Goal: Communication & Community: Answer question/provide support

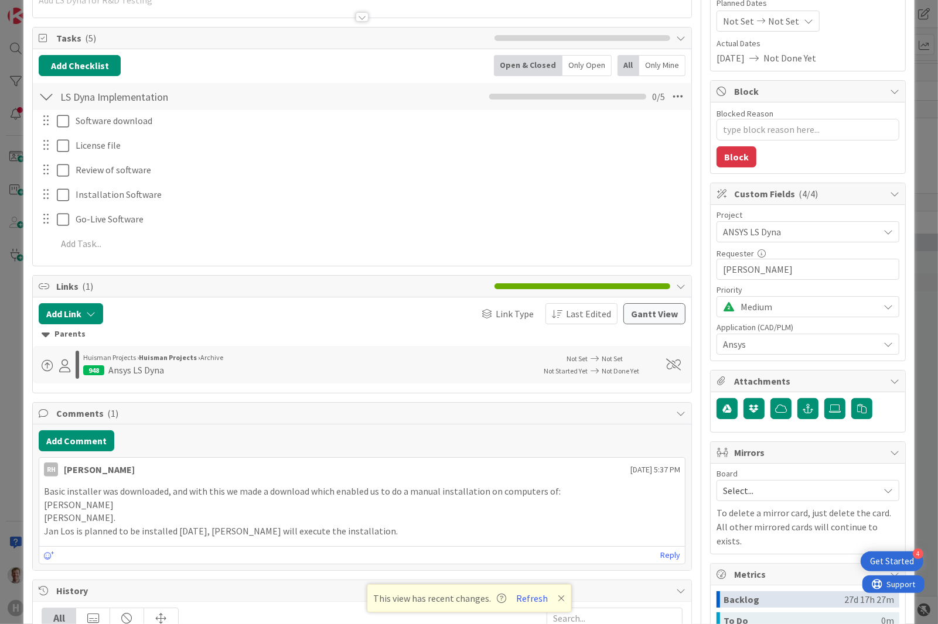
scroll to position [220, 0]
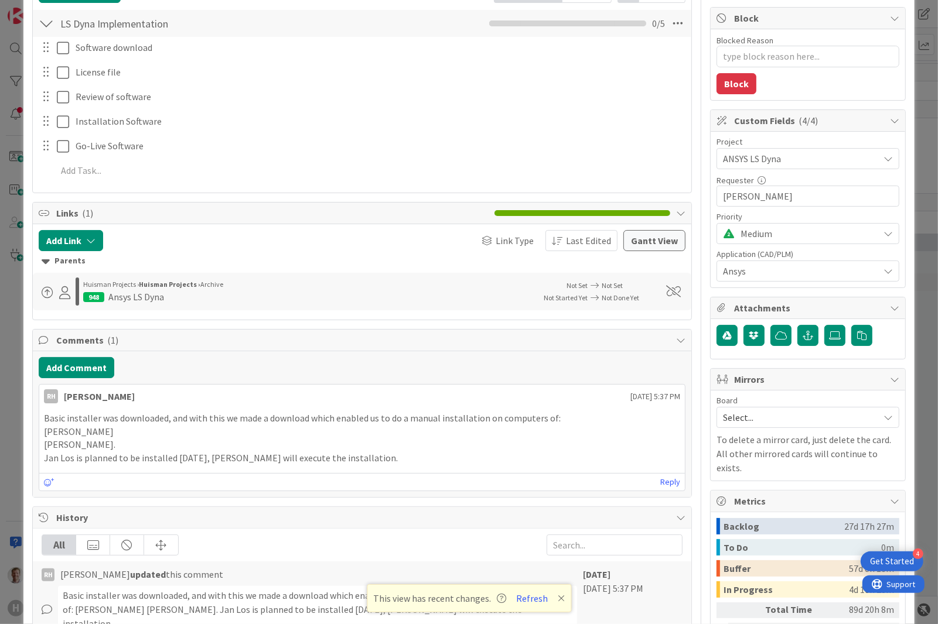
type textarea "x"
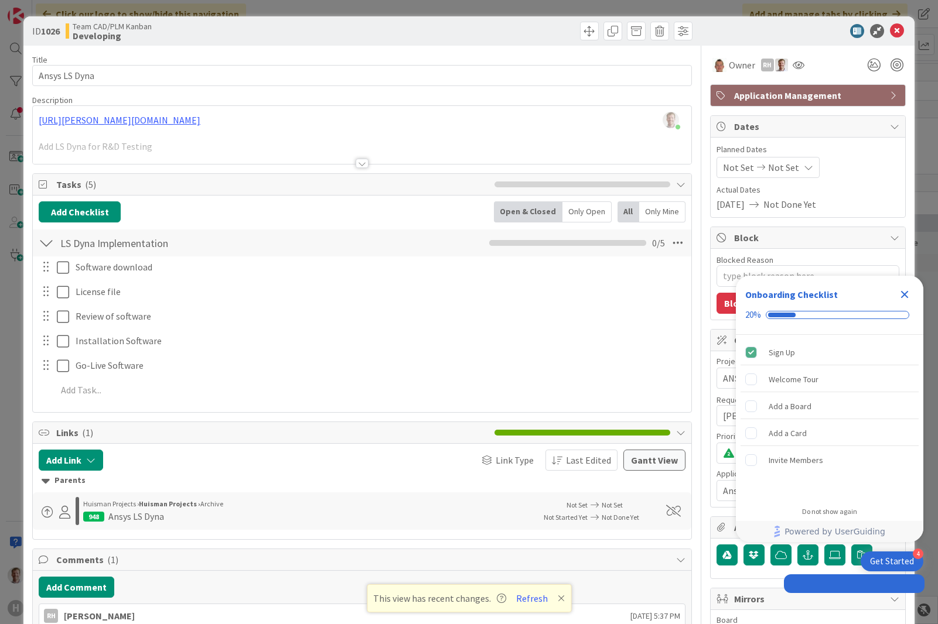
type textarea "x"
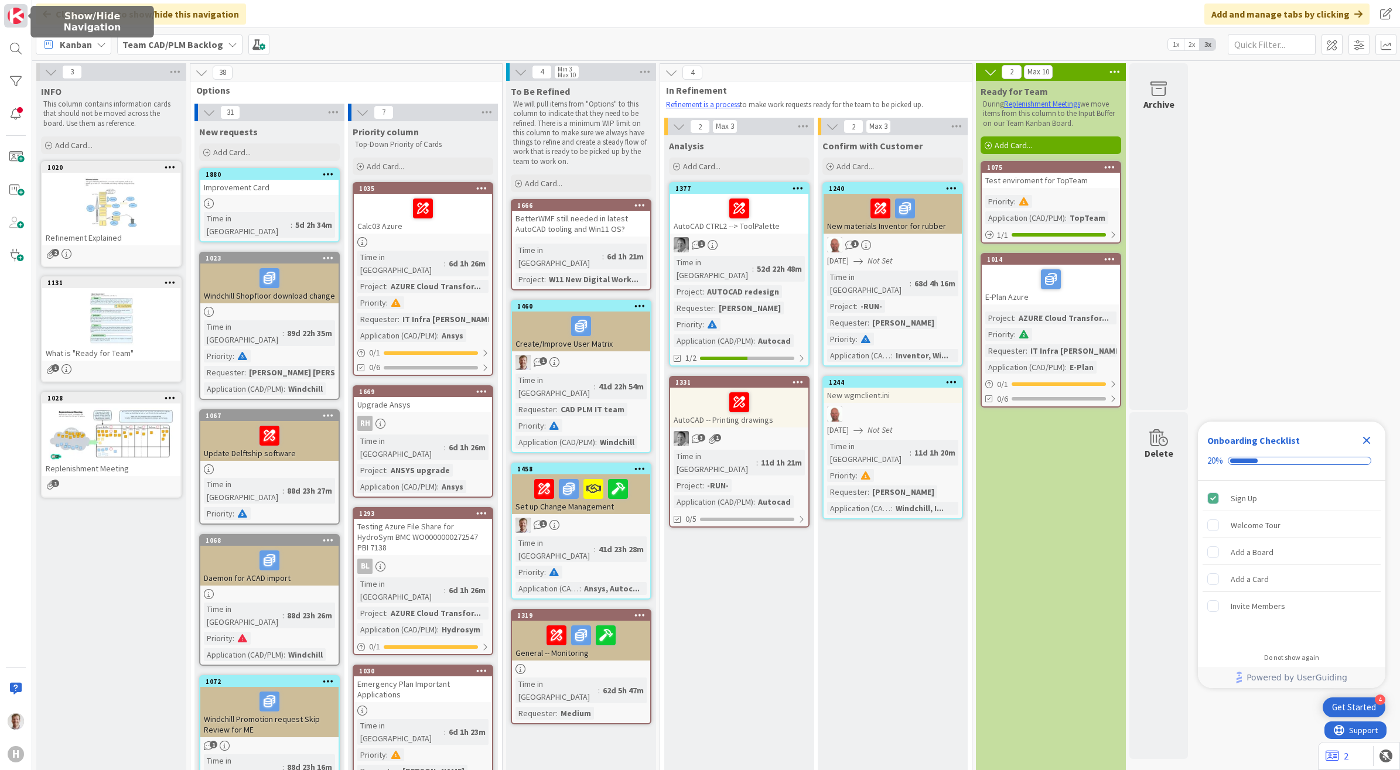
click at [12, 19] on img at bounding box center [16, 16] width 16 height 16
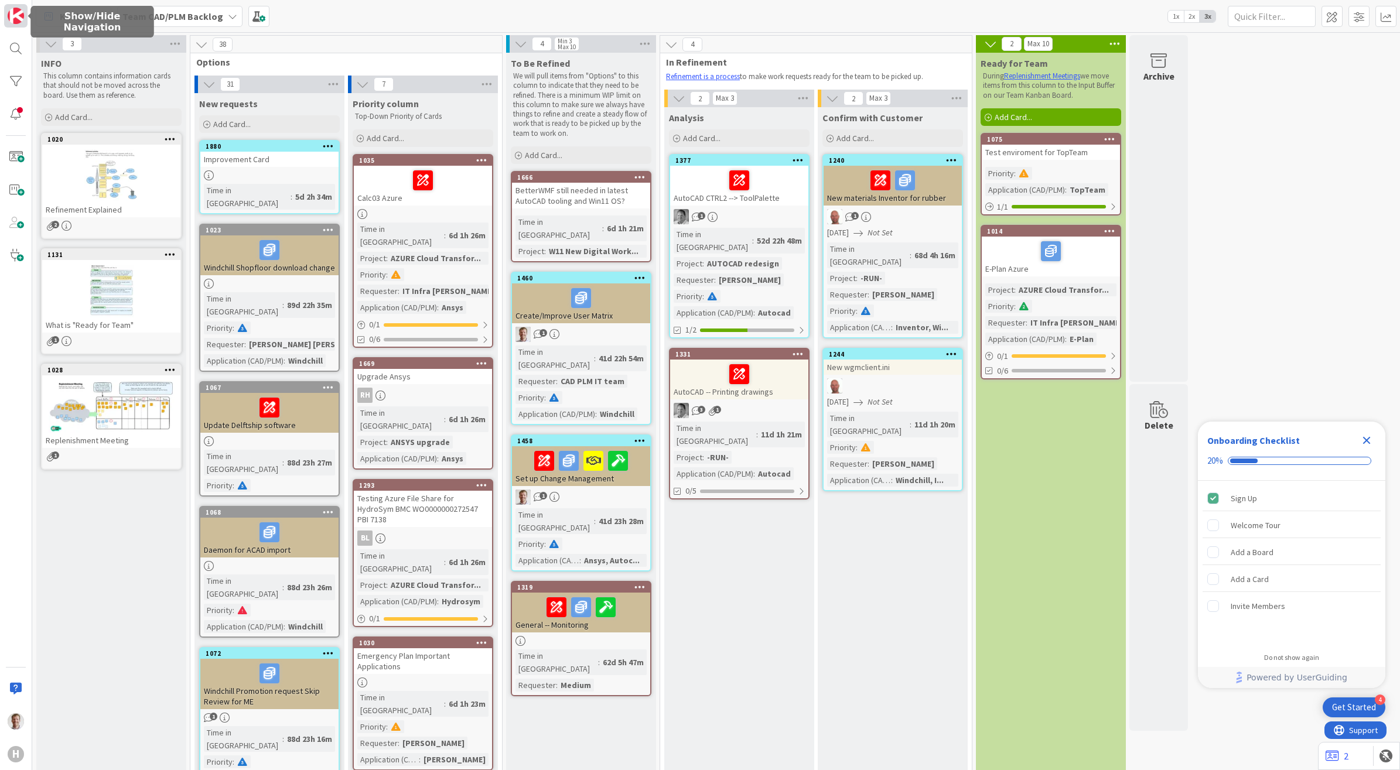
click at [12, 19] on img at bounding box center [16, 16] width 16 height 16
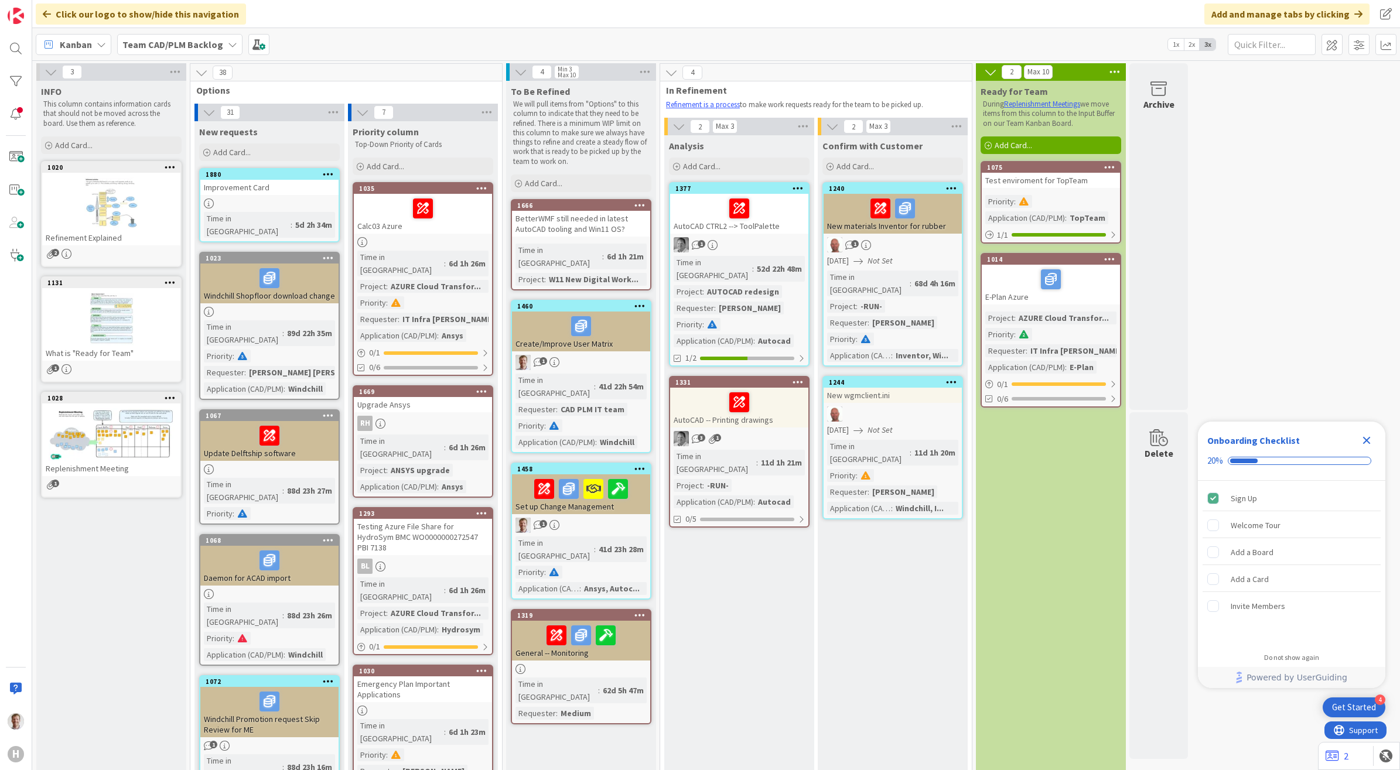
click at [72, 35] on div "Kanban" at bounding box center [74, 44] width 76 height 21
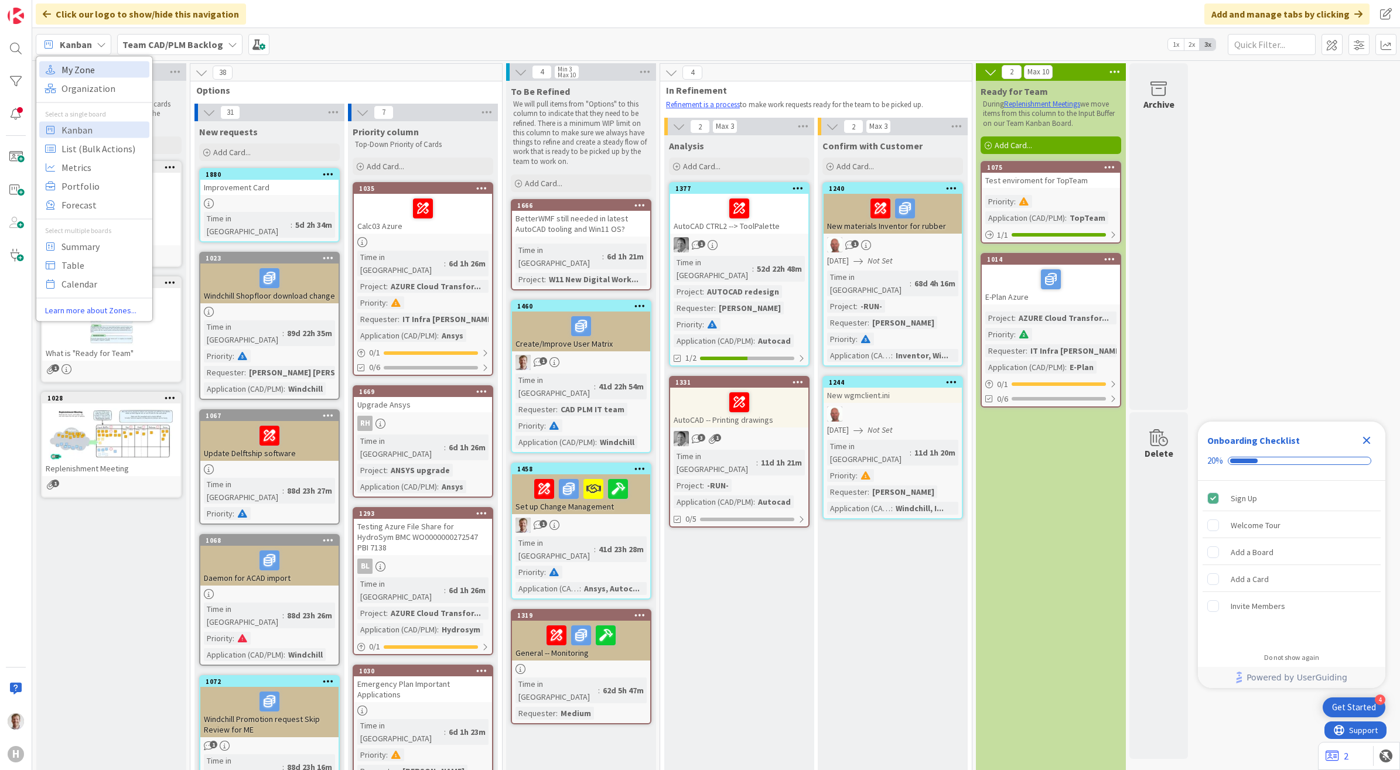
click at [92, 71] on span "My Zone" at bounding box center [103, 69] width 84 height 18
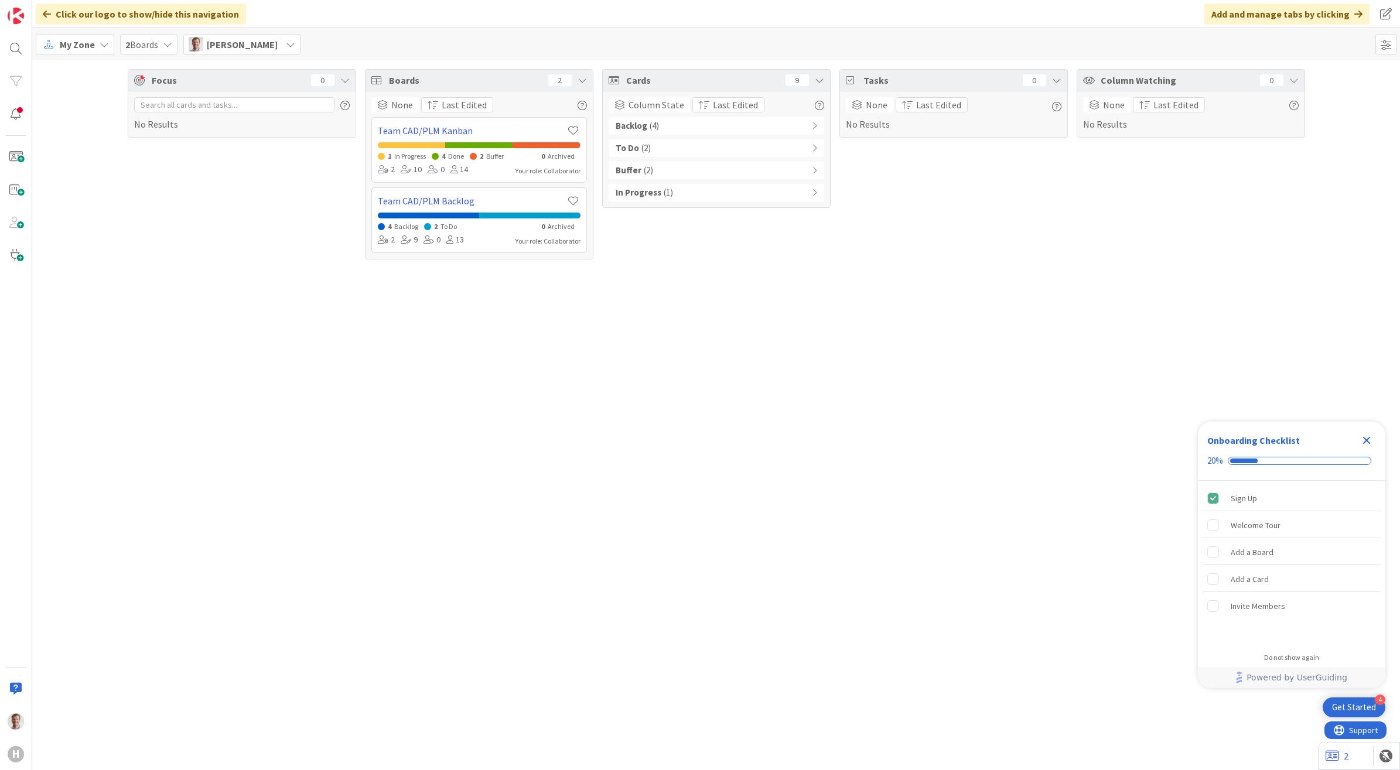
click at [697, 194] on div "In Progress ( 1 )" at bounding box center [716, 193] width 216 height 18
click at [644, 175] on span "( 2 )" at bounding box center [648, 170] width 9 height 13
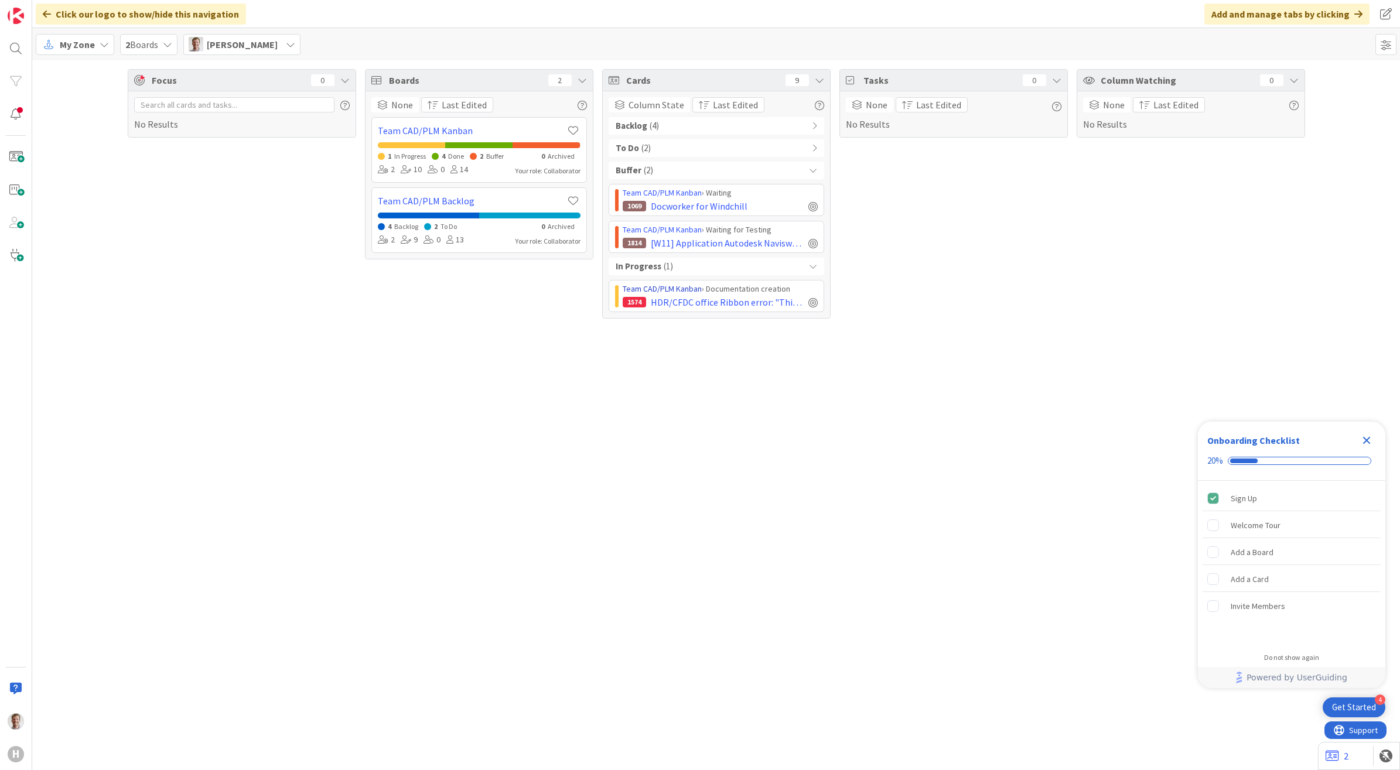
click at [690, 290] on link "Team CAD/PLM Kanban" at bounding box center [662, 288] width 79 height 11
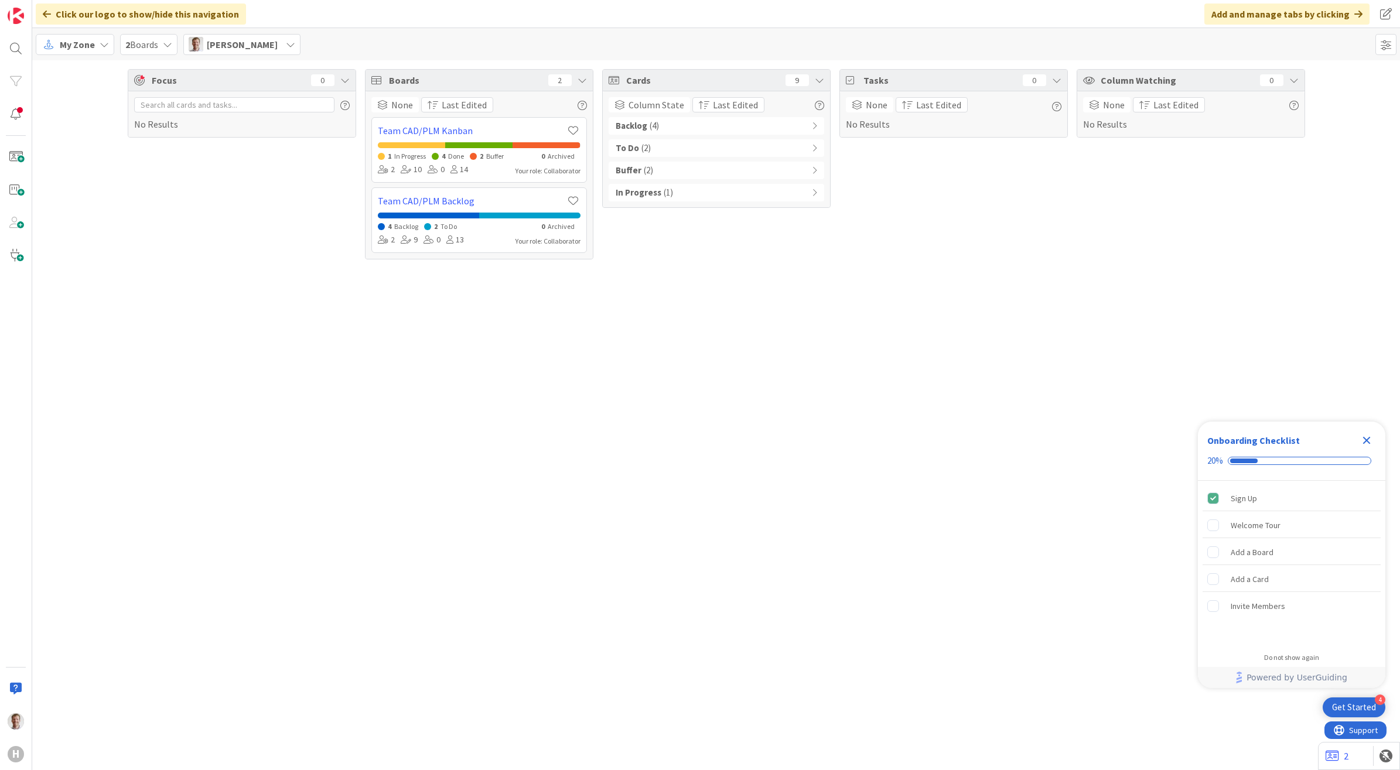
click at [648, 192] on b "In Progress" at bounding box center [639, 192] width 46 height 13
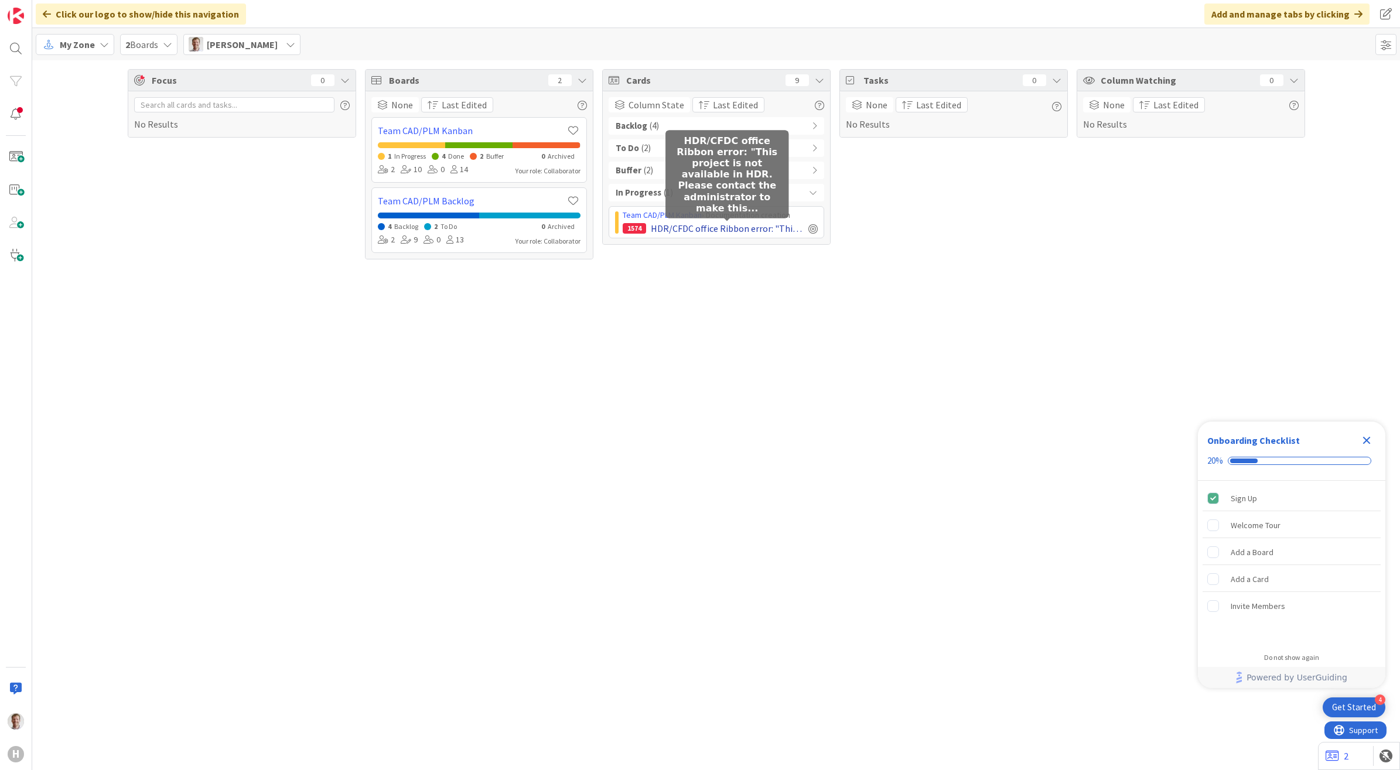
click at [683, 224] on span "HDR/CFDC office Ribbon error: "This project is not available in HDR. Please con…" at bounding box center [727, 228] width 153 height 14
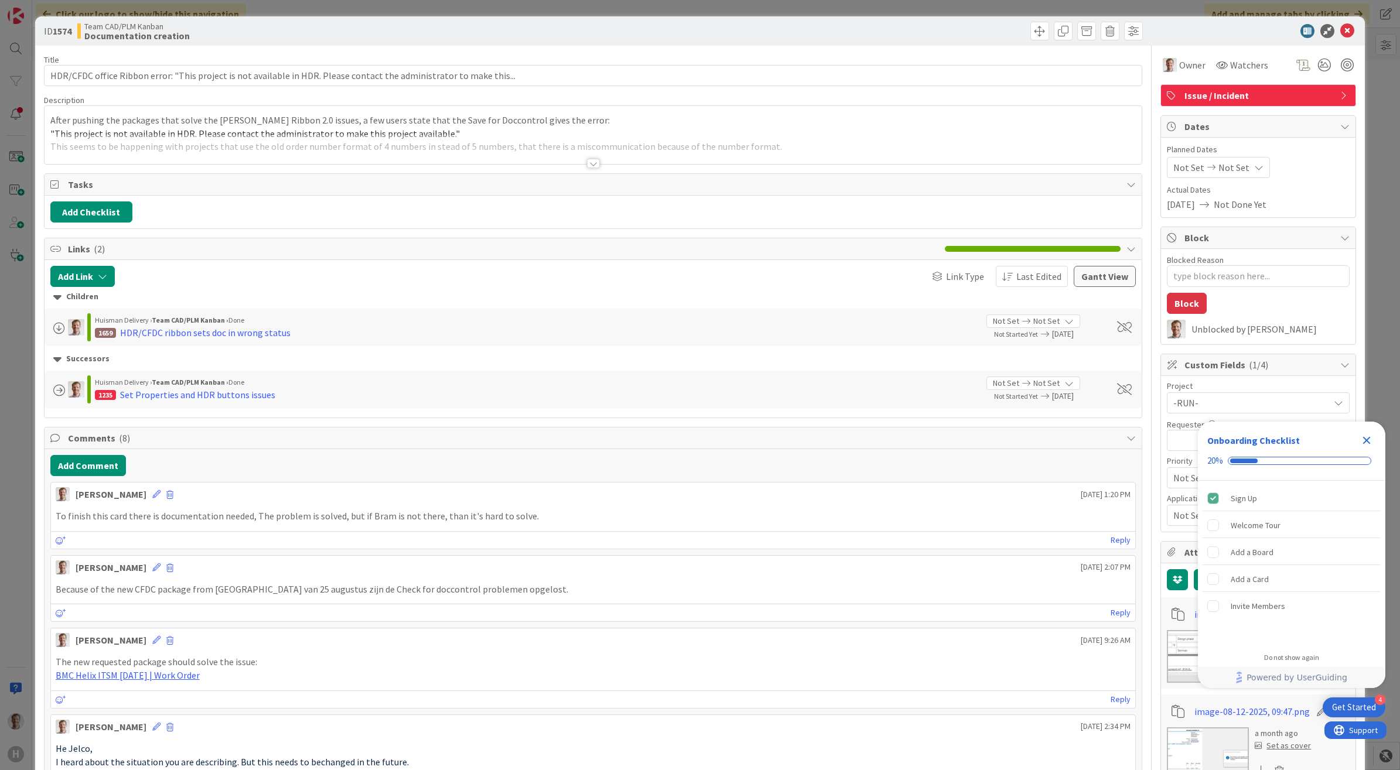
type textarea "x"
click at [87, 473] on button "Add Comment" at bounding box center [88, 465] width 76 height 21
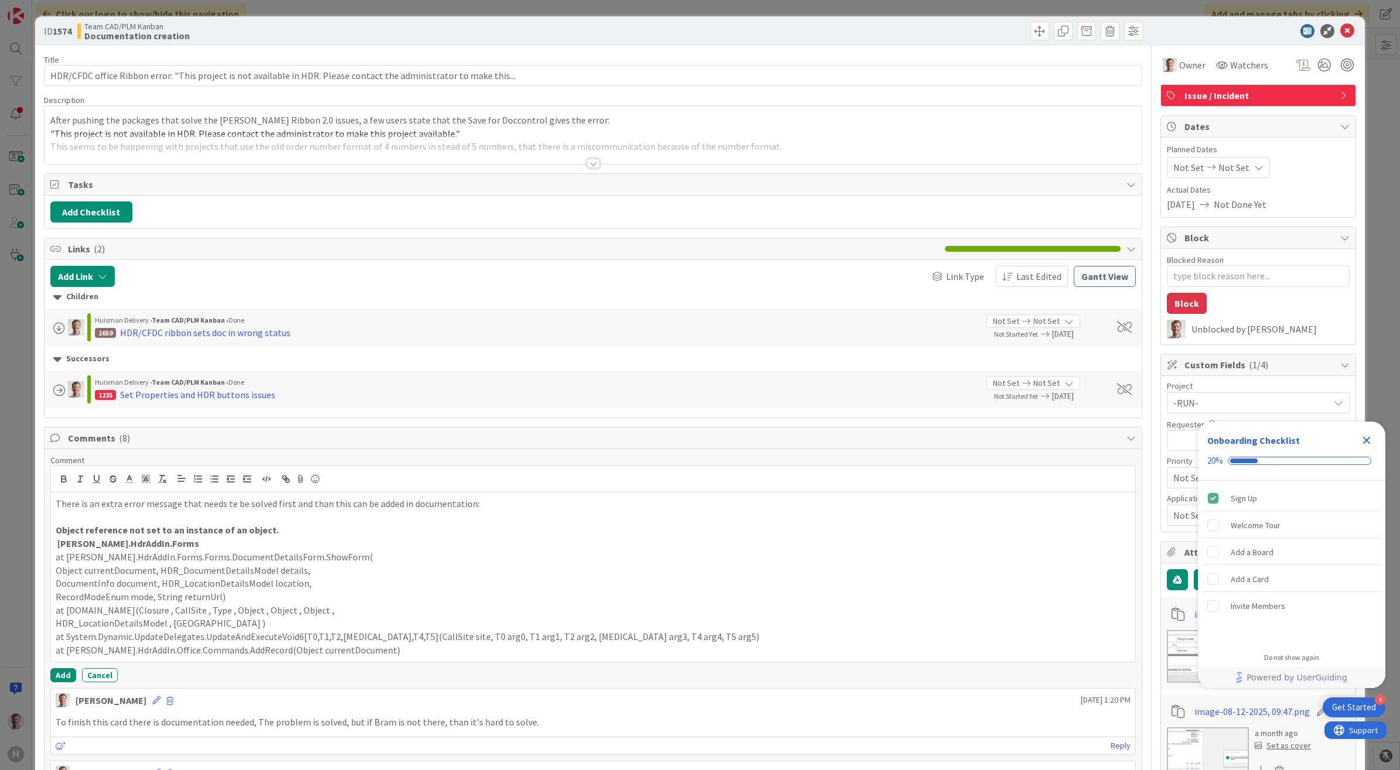
click at [479, 508] on p "There is an extra error message that needs te be solved first and than this can…" at bounding box center [593, 503] width 1075 height 13
click at [476, 507] on p "There is an extra error message that needs te be solved first and than this can…" at bounding box center [593, 503] width 1075 height 13
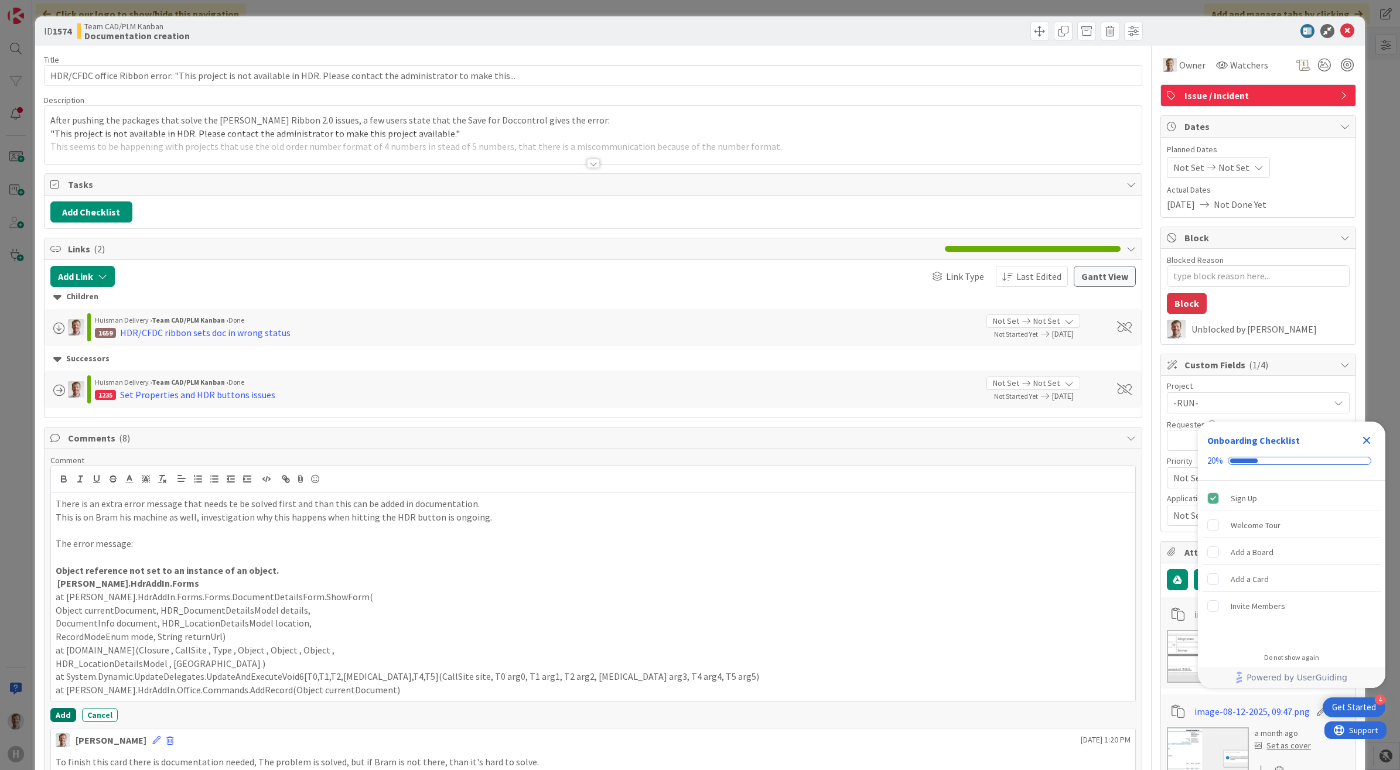
click at [56, 714] on button "Add" at bounding box center [63, 715] width 26 height 14
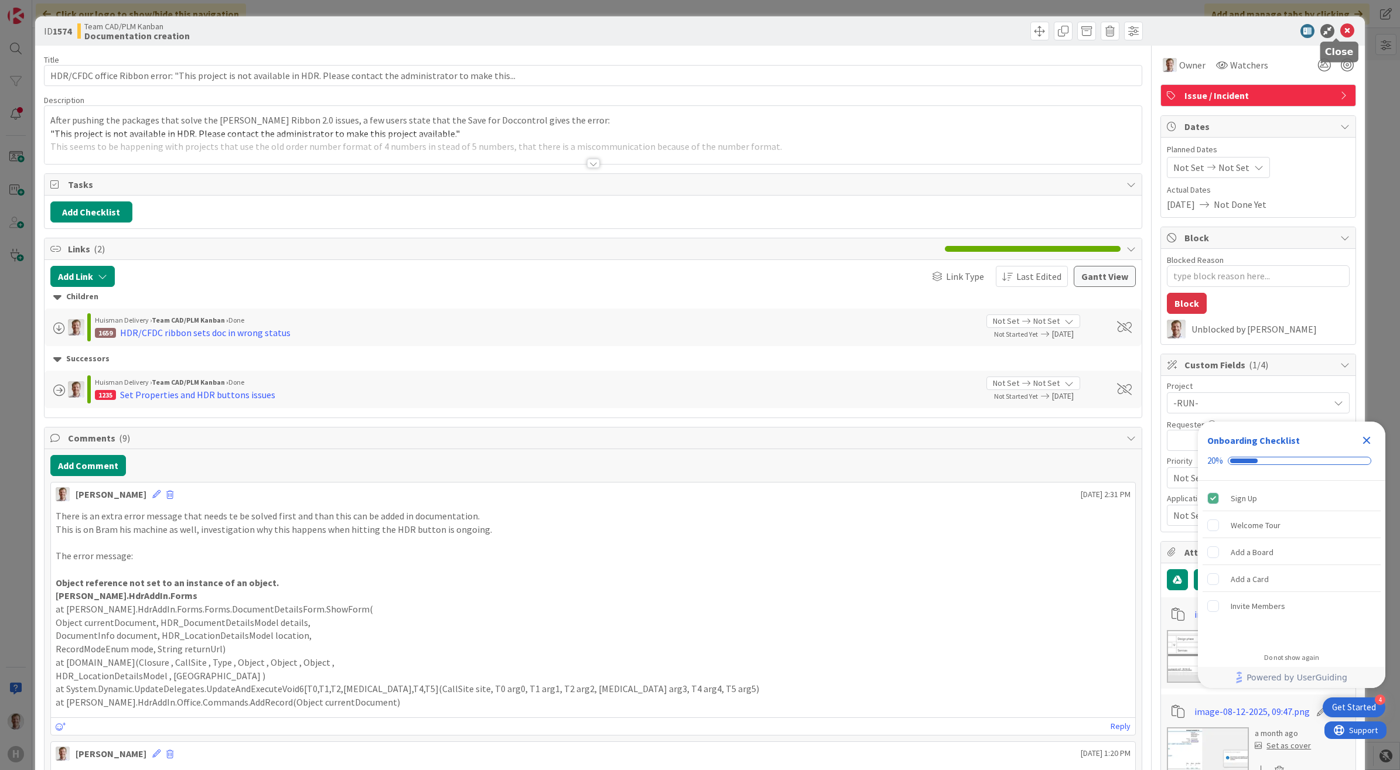
click at [1340, 26] on icon at bounding box center [1347, 31] width 14 height 14
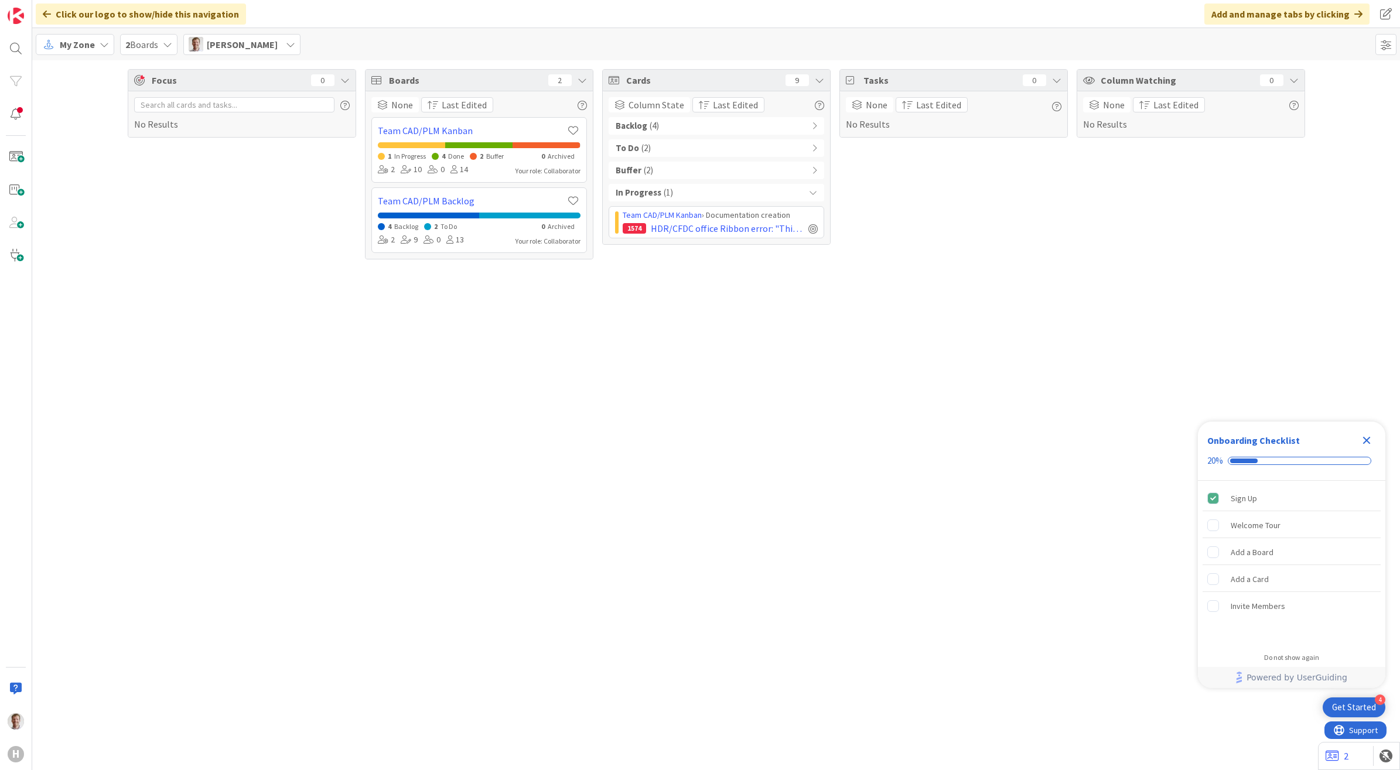
click at [689, 167] on div "Buffer ( 2 )" at bounding box center [716, 171] width 216 height 18
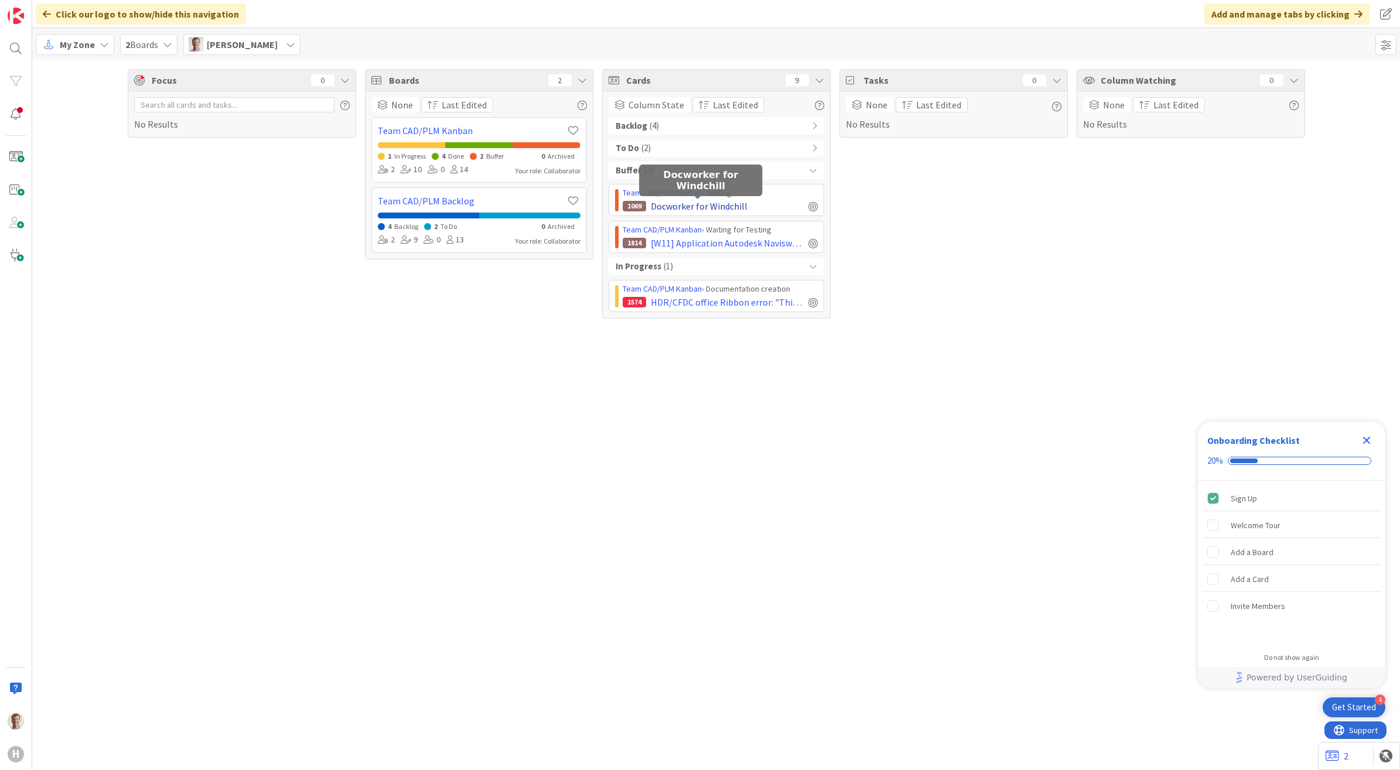
click at [698, 206] on span "Docworker for Windchill" at bounding box center [699, 206] width 97 height 14
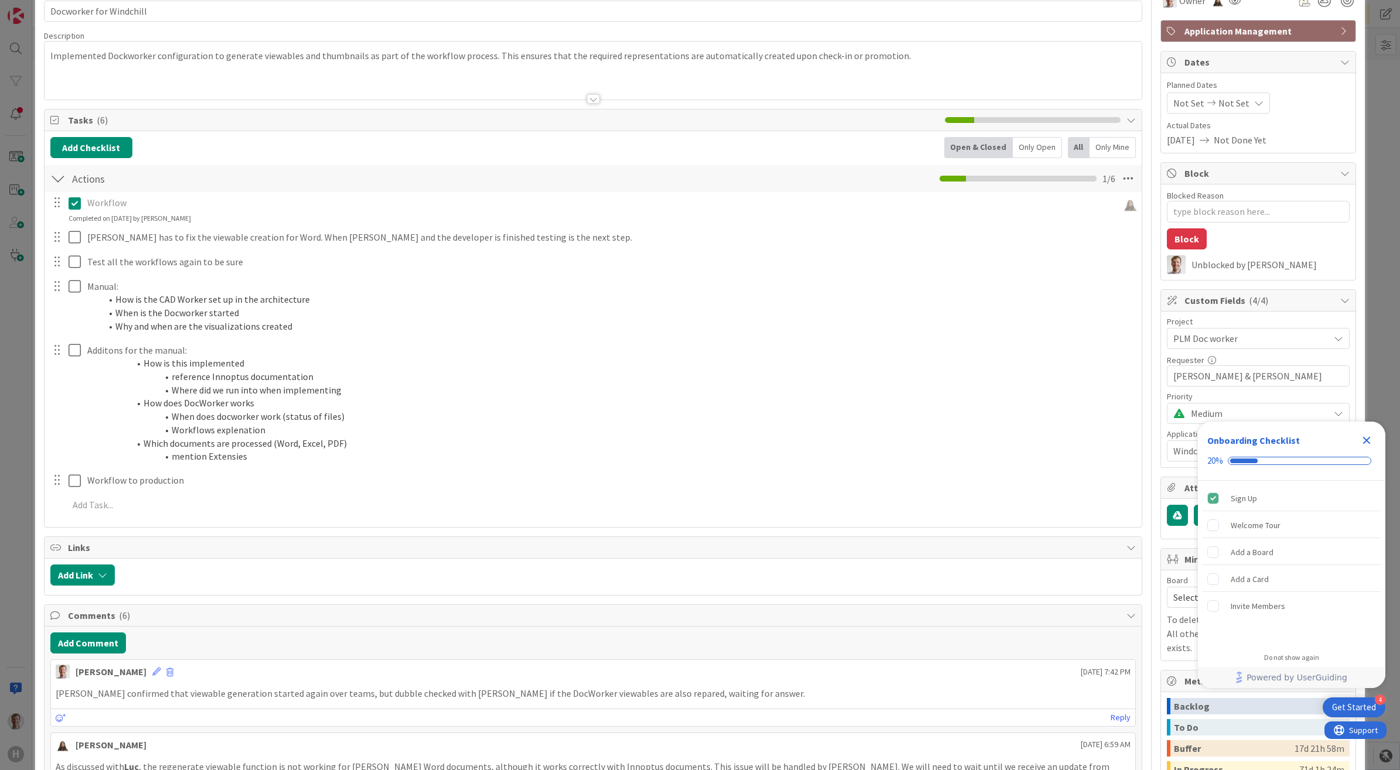
scroll to position [293, 0]
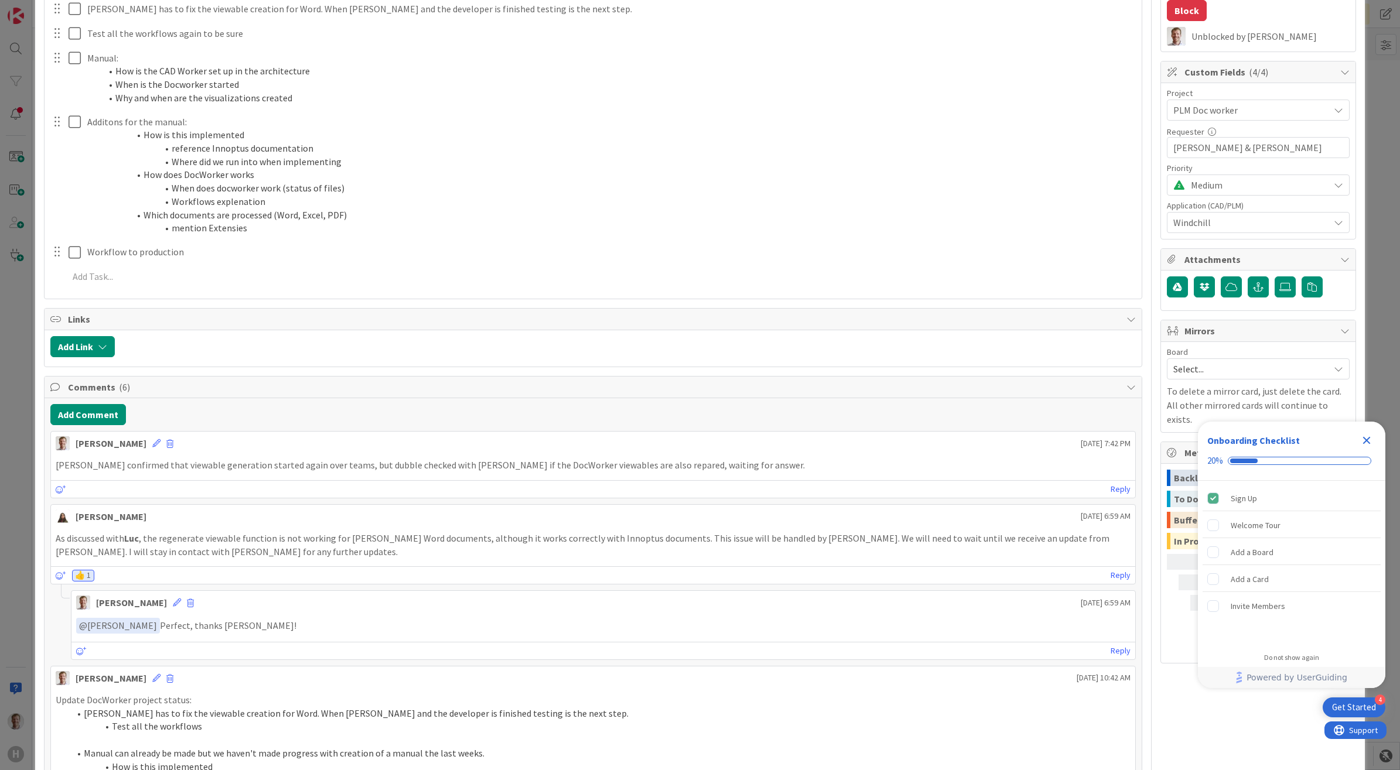
type textarea "x"
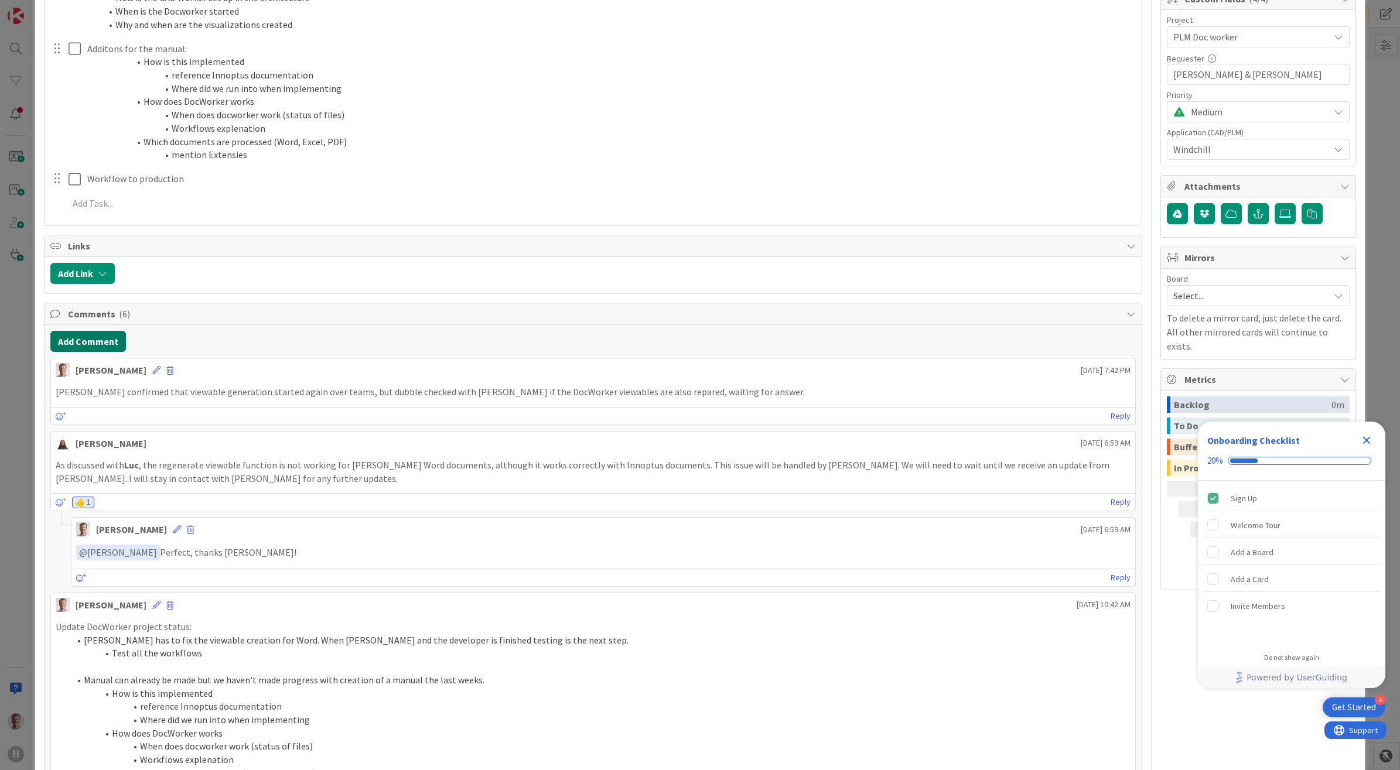
click at [102, 346] on button "Add Comment" at bounding box center [88, 341] width 76 height 21
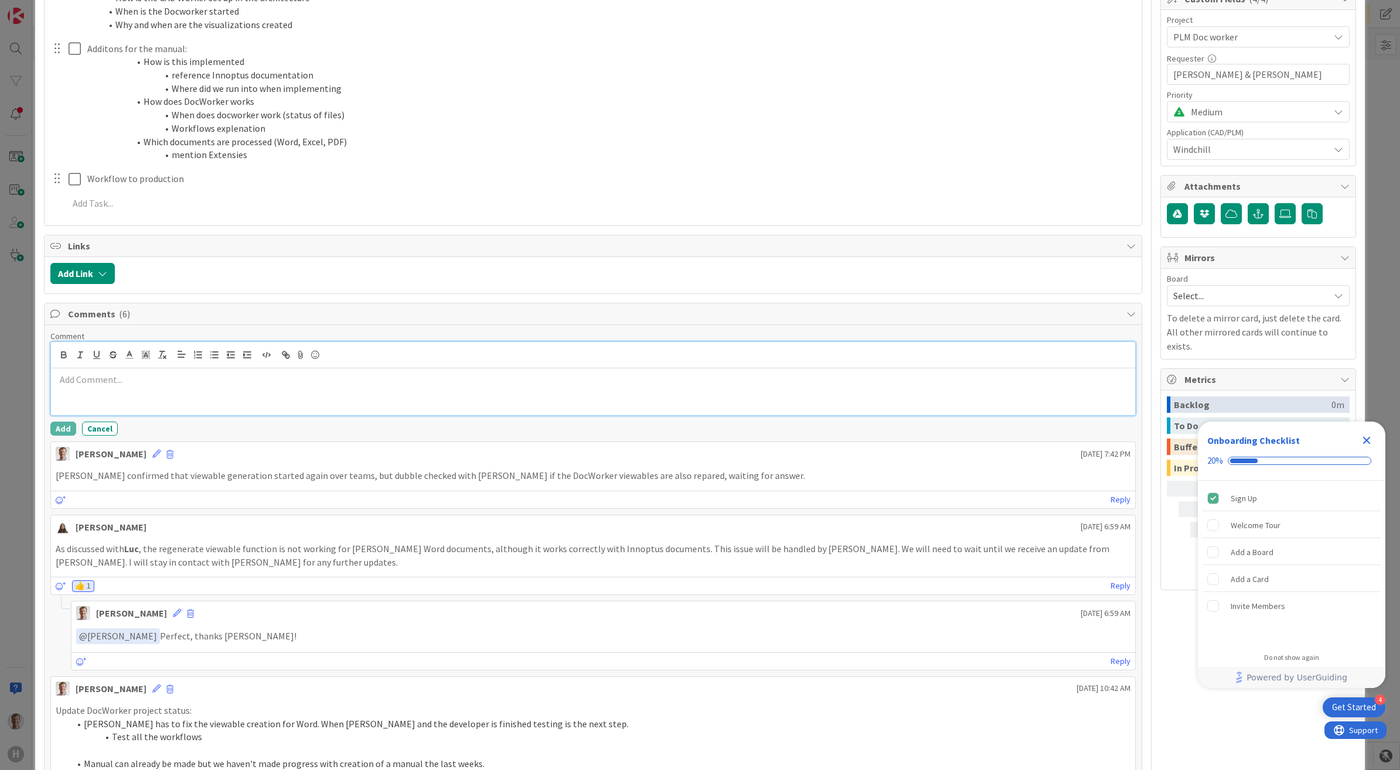
click at [220, 384] on p at bounding box center [593, 379] width 1075 height 13
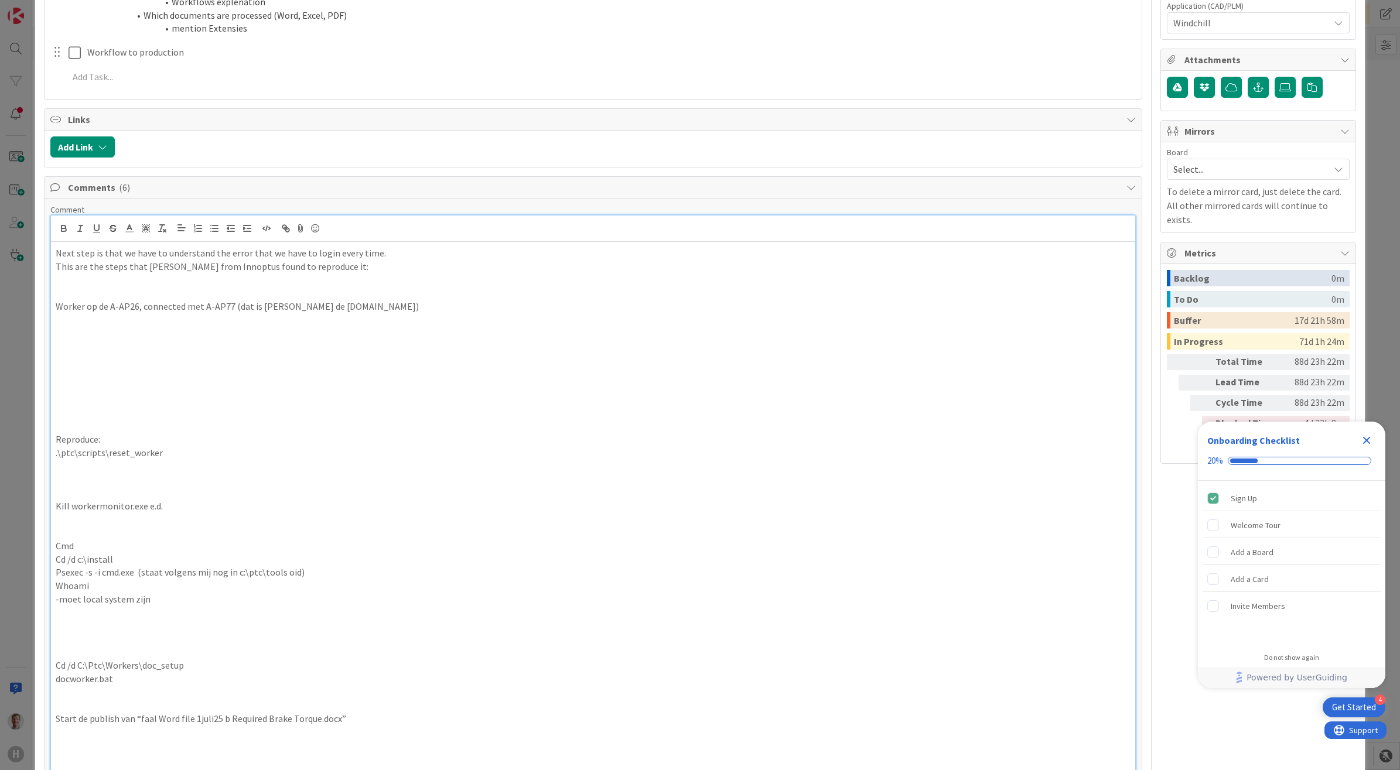
scroll to position [495, 0]
click at [343, 273] on p at bounding box center [593, 277] width 1075 height 13
click at [227, 387] on p at bounding box center [593, 383] width 1075 height 13
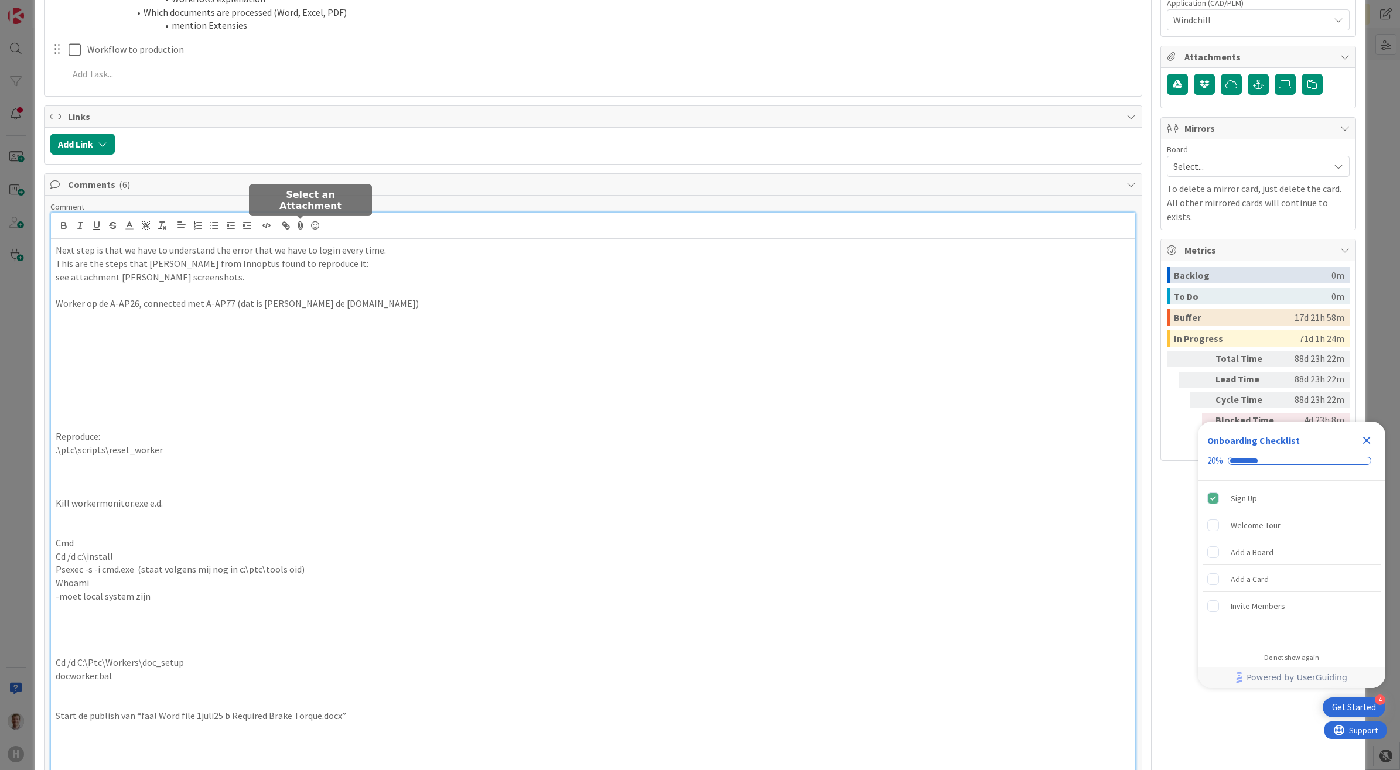
click at [298, 229] on icon at bounding box center [301, 225] width 14 height 16
click at [416, 331] on icon at bounding box center [418, 329] width 12 height 9
click at [408, 319] on input "file" at bounding box center [408, 319] width 0 height 0
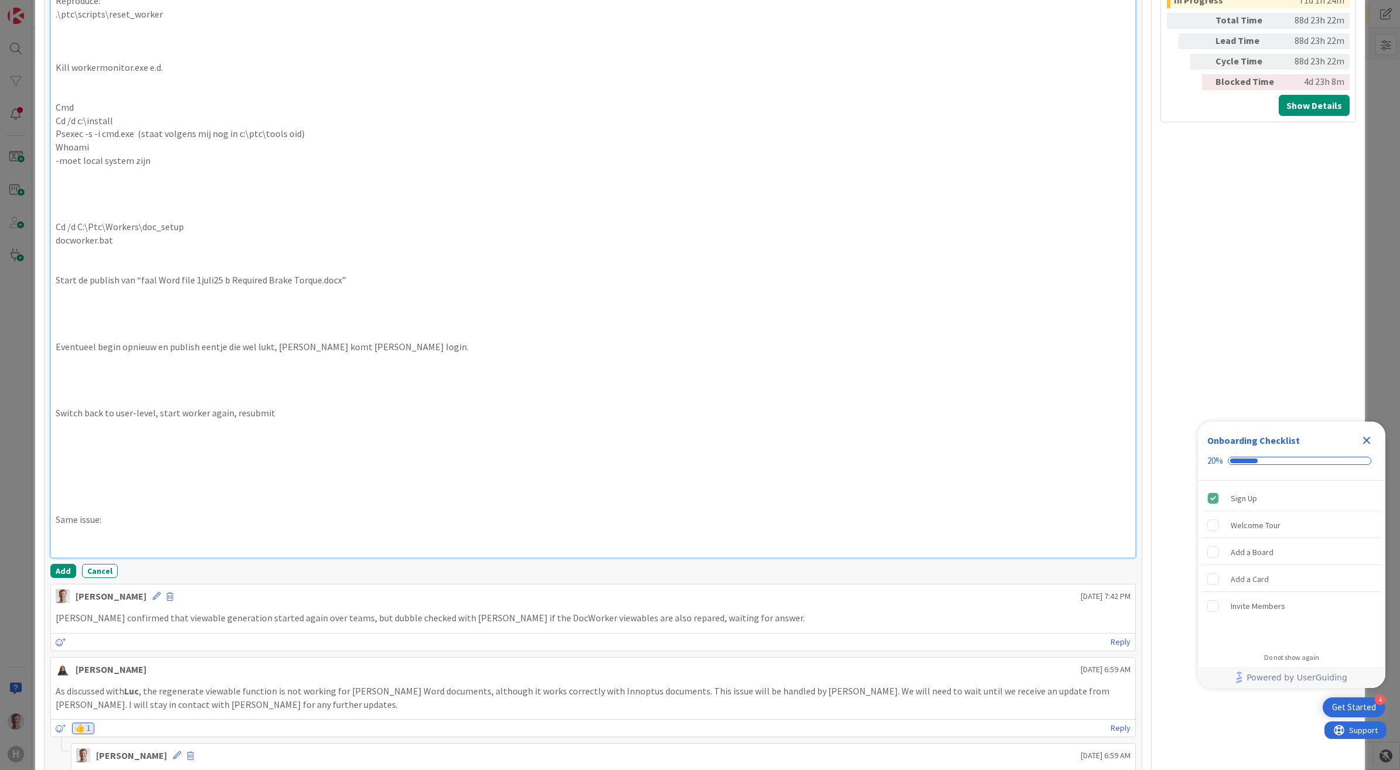
scroll to position [935, 0]
click at [64, 564] on button "Add" at bounding box center [63, 567] width 26 height 14
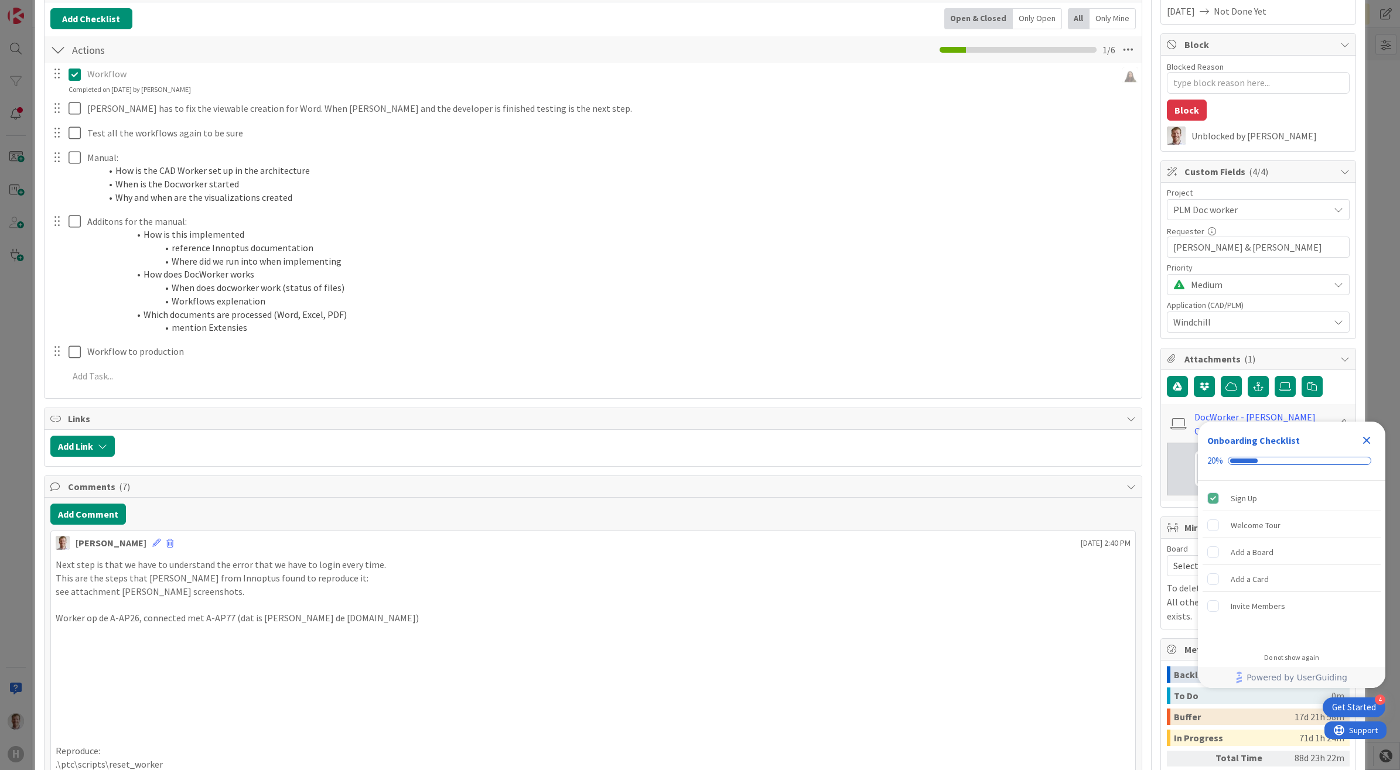
scroll to position [0, 0]
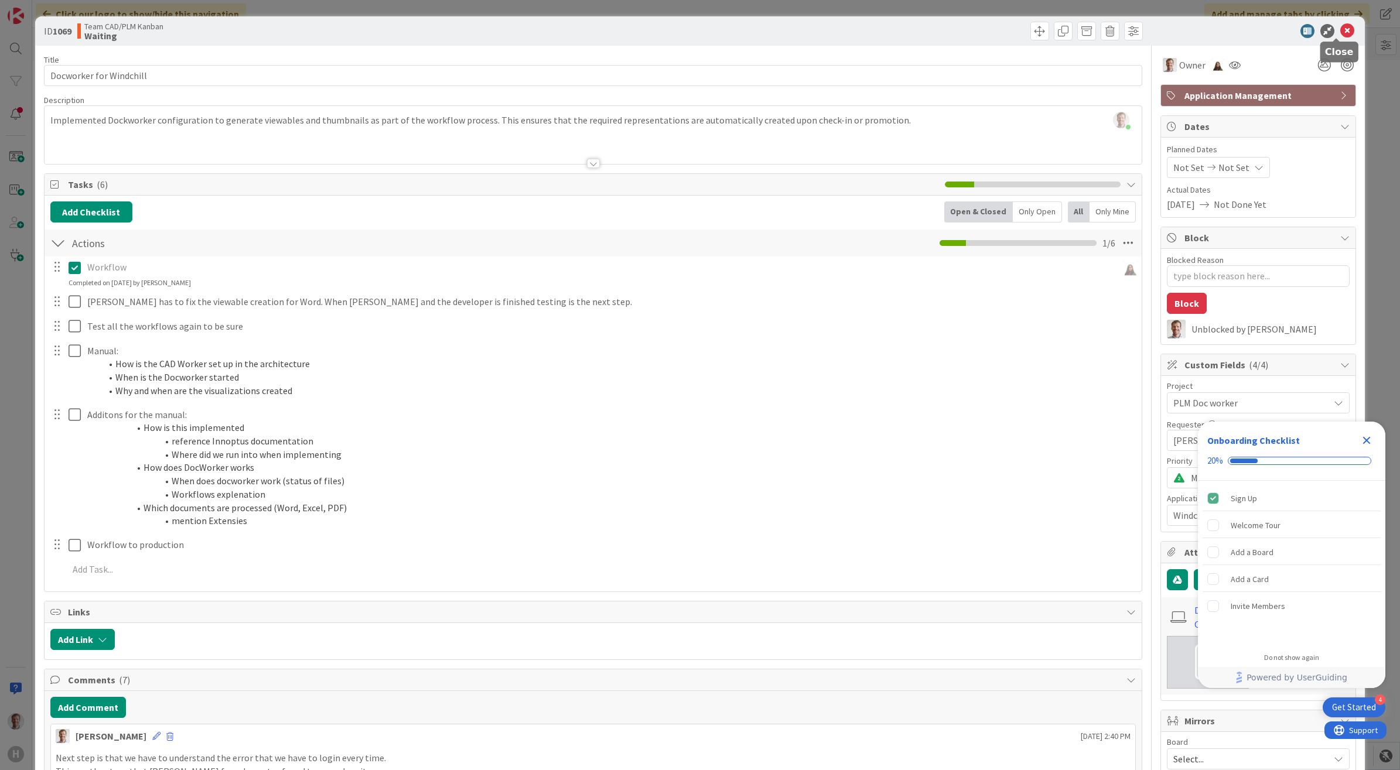
click at [1342, 32] on icon at bounding box center [1347, 31] width 14 height 14
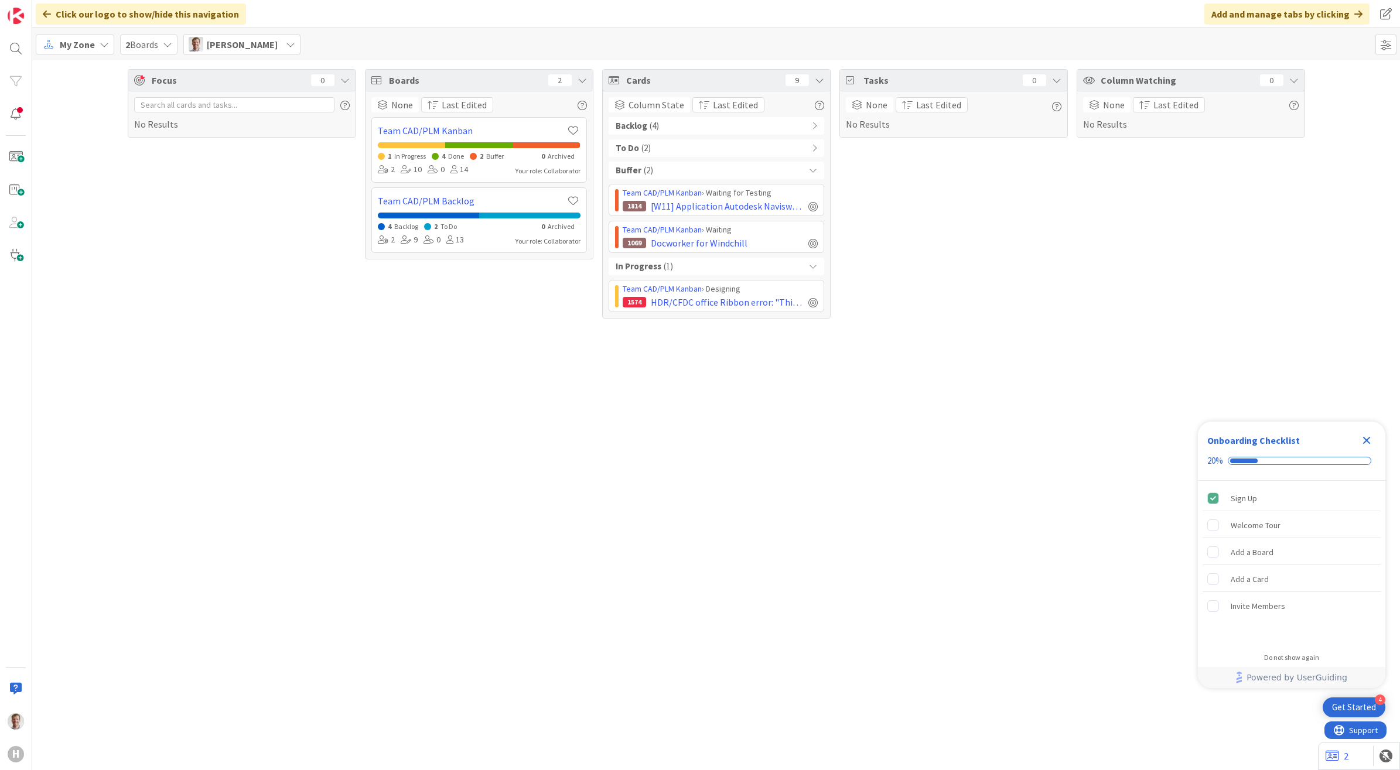
click at [825, 426] on div "Focus 0 No Results Boards 2 None Last Edited Team CAD/PLM Kanban 1 In Progress …" at bounding box center [715, 415] width 1367 height 710
click at [701, 203] on span "[W11] Application Autodesk Navisworks 2020 -- added to 2504 list" at bounding box center [727, 206] width 153 height 14
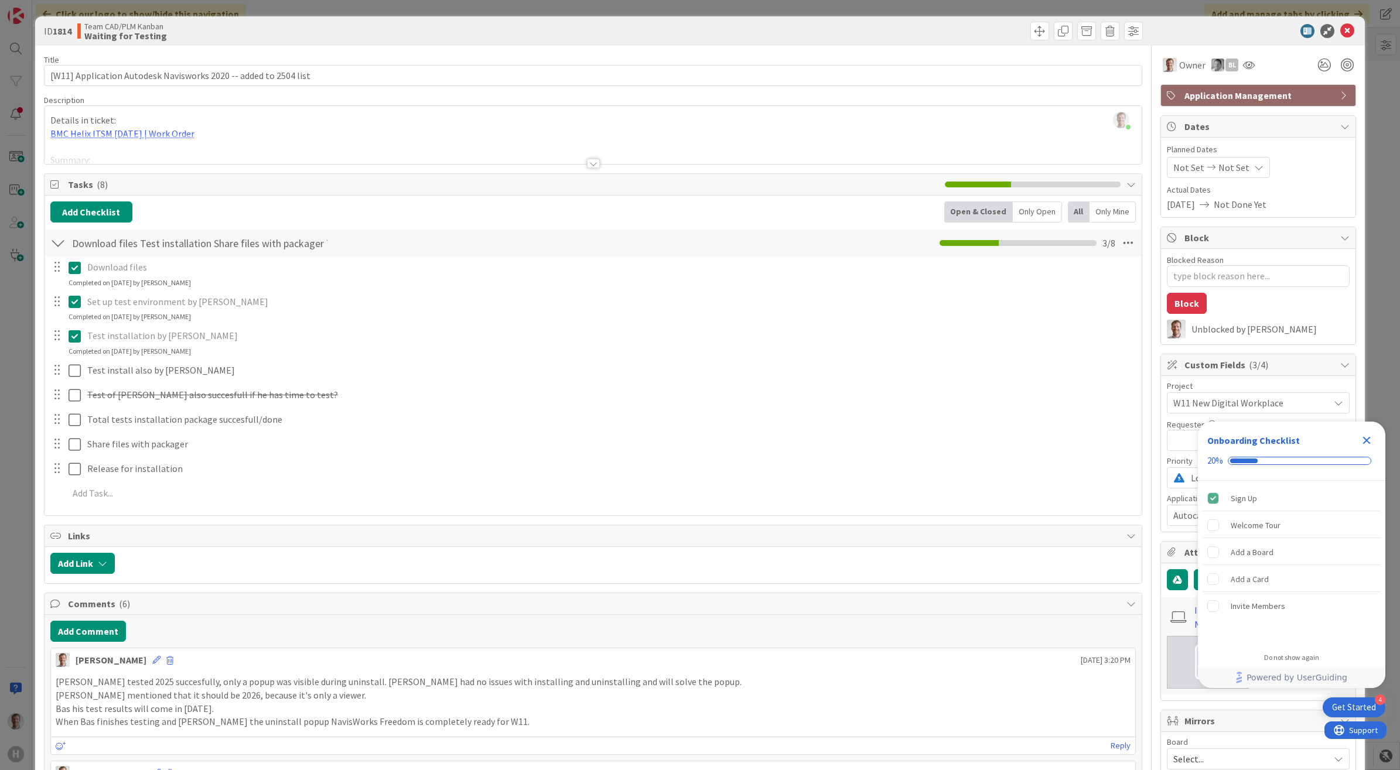
type textarea "x"
